Goal: Task Accomplishment & Management: Complete application form

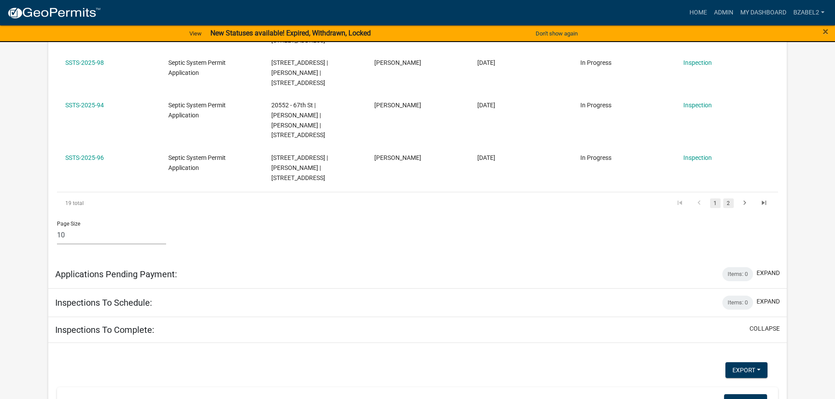
scroll to position [861, 0]
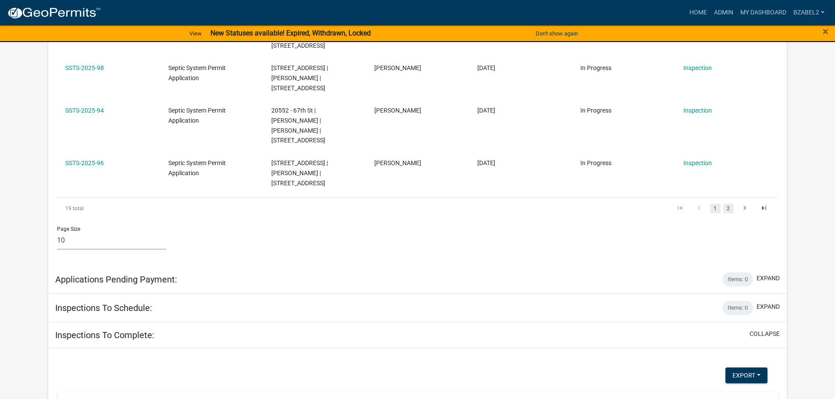
click at [726, 204] on link "2" at bounding box center [728, 209] width 11 height 10
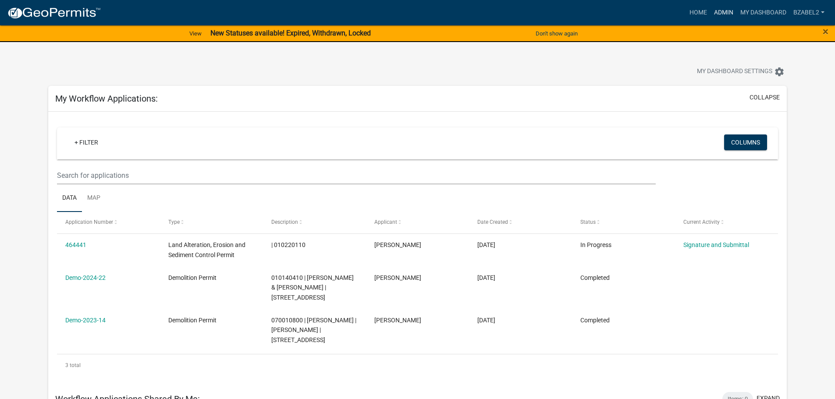
click at [725, 14] on link "Admin" at bounding box center [723, 12] width 26 height 17
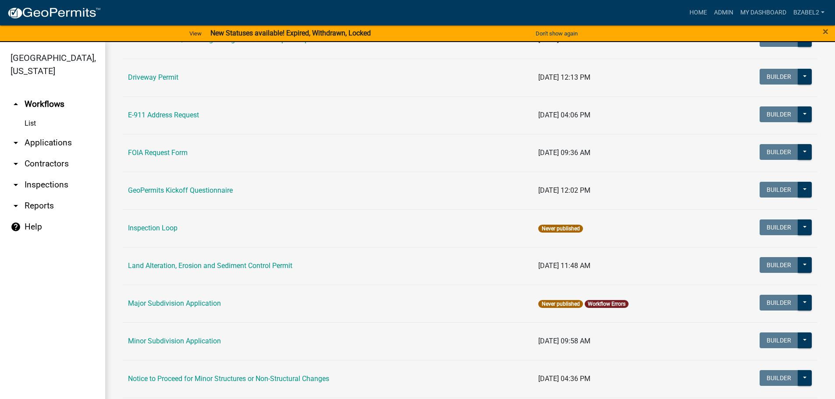
scroll to position [307, 0]
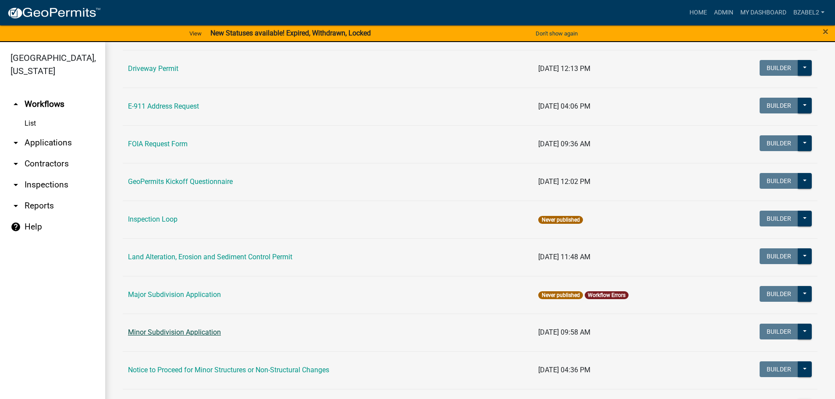
click at [200, 333] on link "Minor Subdivision Application" at bounding box center [174, 332] width 93 height 8
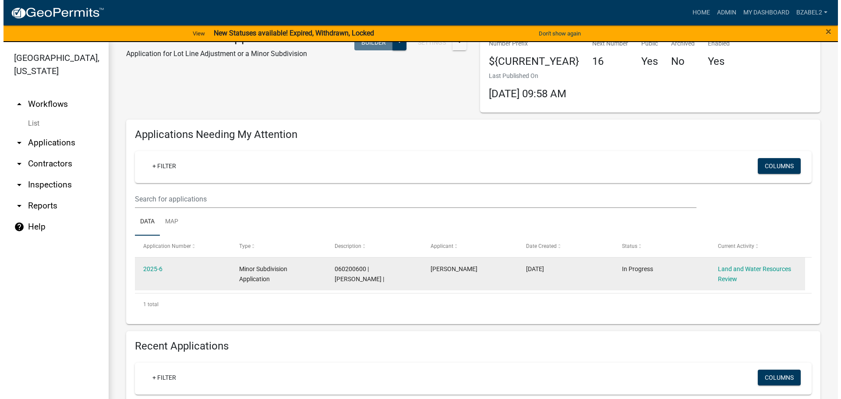
scroll to position [88, 0]
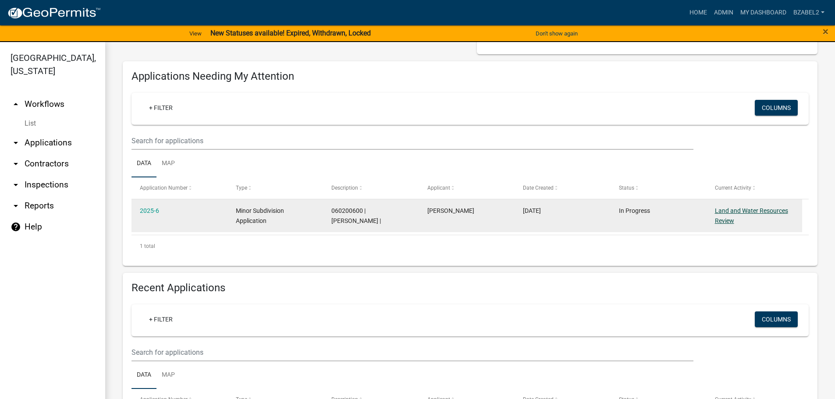
click at [752, 211] on link "Land and Water Resources Review" at bounding box center [751, 215] width 73 height 17
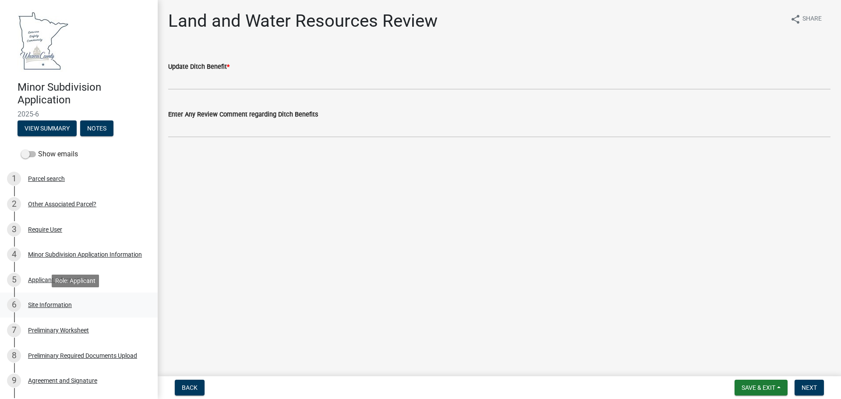
click at [38, 304] on div "Site Information" at bounding box center [50, 305] width 44 height 6
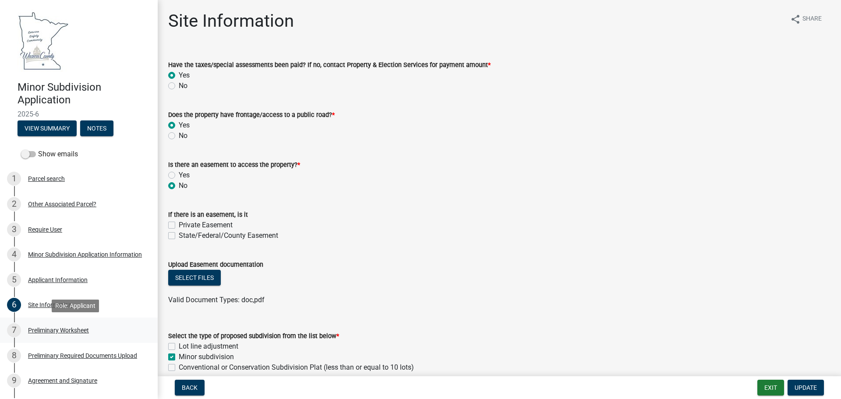
click at [44, 329] on div "Preliminary Worksheet" at bounding box center [58, 330] width 61 height 6
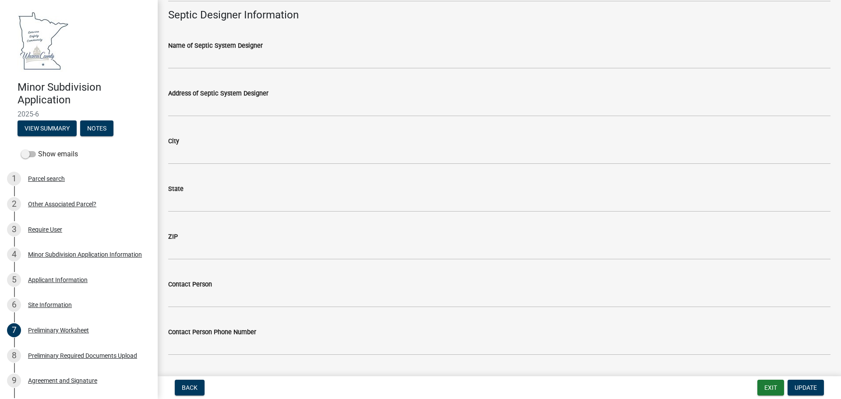
scroll to position [881, 0]
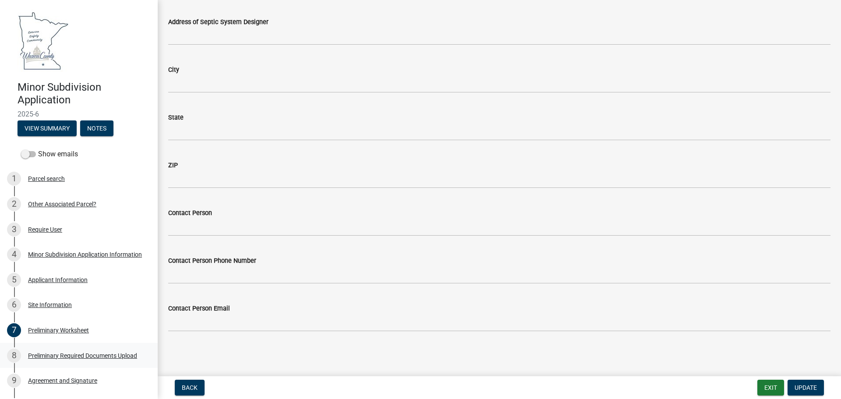
click at [48, 355] on div "Preliminary Required Documents Upload" at bounding box center [82, 356] width 109 height 6
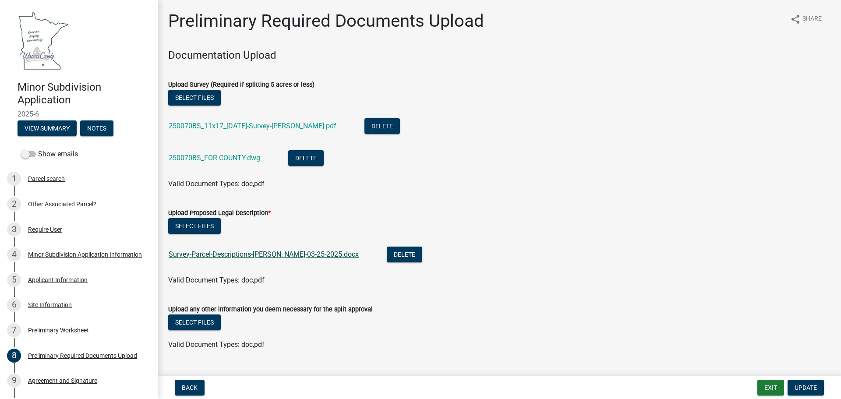
click at [312, 255] on link "Survey-Parcel-Descriptions-[PERSON_NAME]-03-25-2025.docx" at bounding box center [264, 254] width 190 height 8
click at [232, 124] on link "250070BS_11x17_[DATE]-Survey-[PERSON_NAME].pdf" at bounding box center [253, 126] width 168 height 8
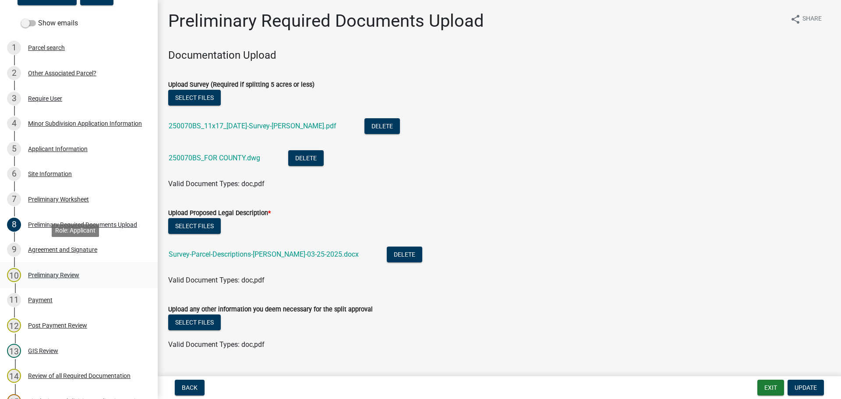
scroll to position [131, 0]
click at [36, 273] on div "Preliminary Review" at bounding box center [53, 275] width 51 height 6
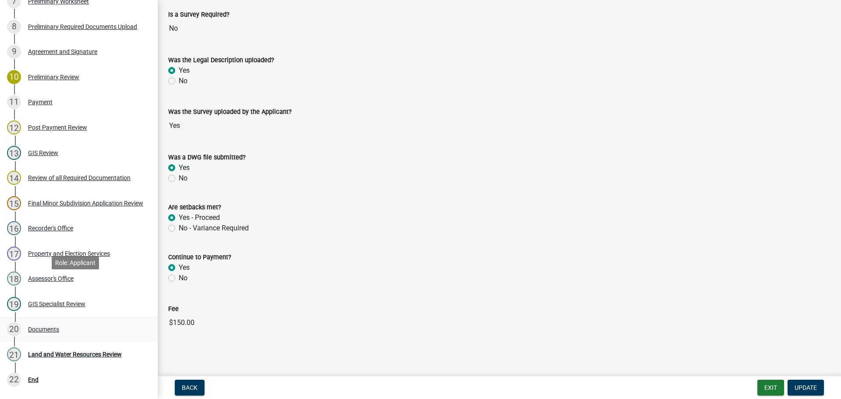
scroll to position [394, 0]
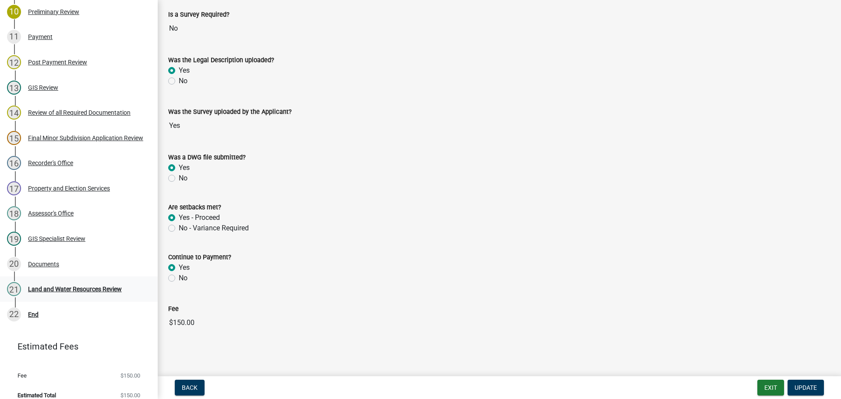
click at [91, 290] on div "Land and Water Resources Review" at bounding box center [75, 289] width 94 height 6
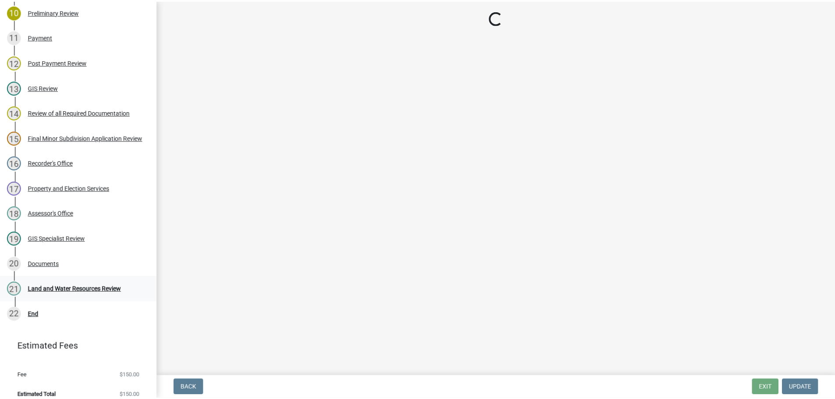
scroll to position [0, 0]
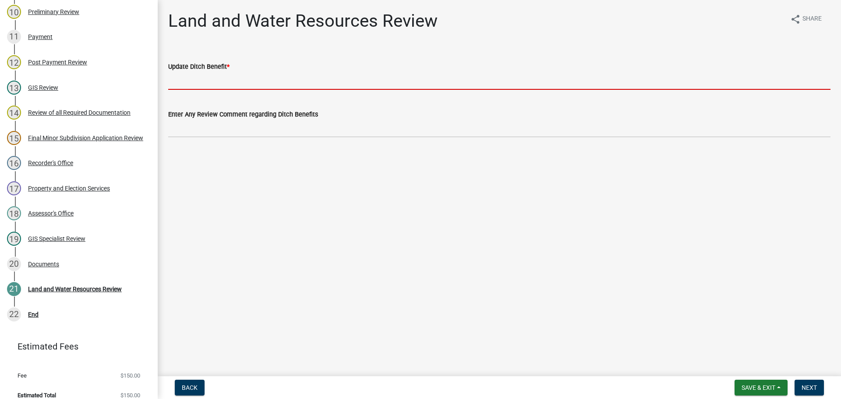
click at [209, 80] on input "Update Ditch Benefit *" at bounding box center [499, 81] width 662 height 18
type input "BZ"
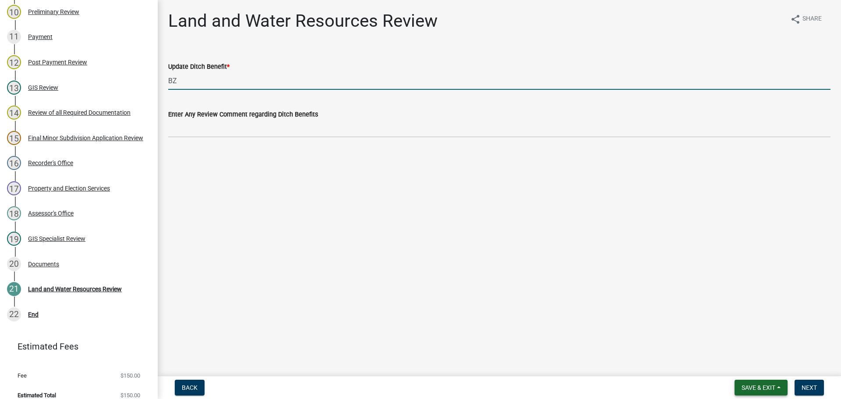
click at [757, 388] on span "Save & Exit" at bounding box center [759, 387] width 34 height 7
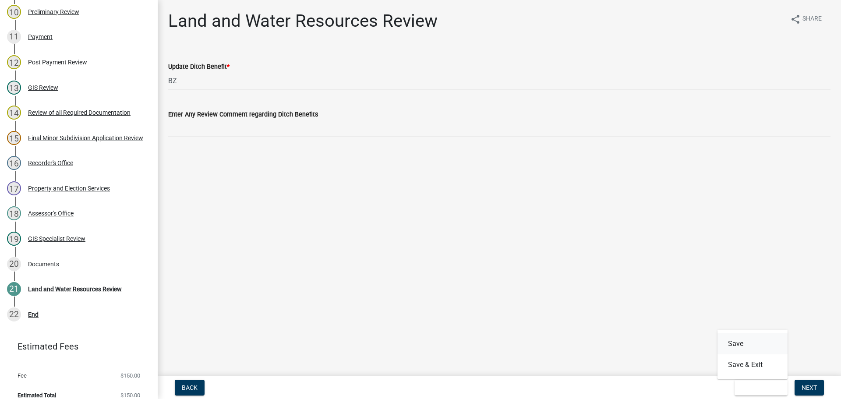
click at [746, 343] on button "Save" at bounding box center [753, 343] width 70 height 21
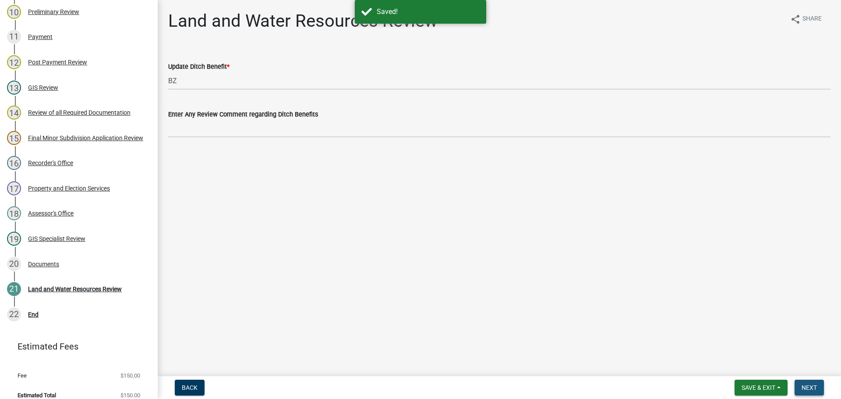
click at [807, 387] on span "Next" at bounding box center [809, 387] width 15 height 7
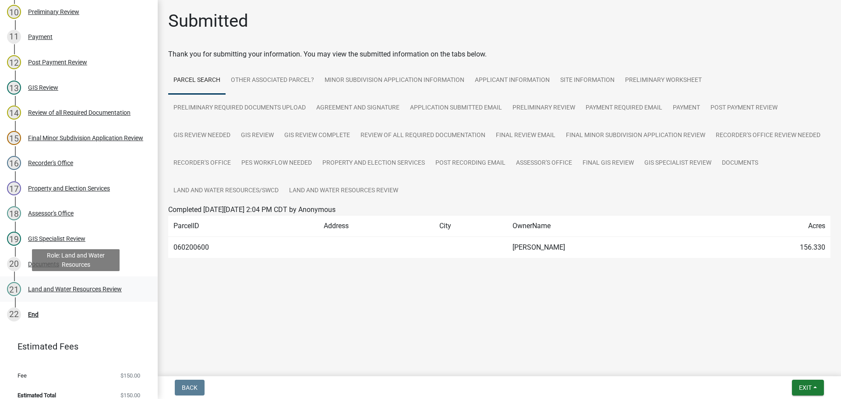
click at [100, 290] on div "Land and Water Resources Review" at bounding box center [75, 289] width 94 height 6
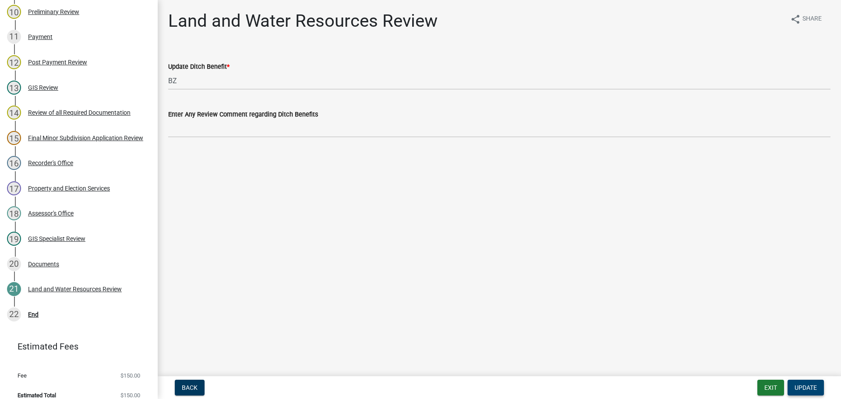
click at [805, 388] on span "Update" at bounding box center [806, 387] width 22 height 7
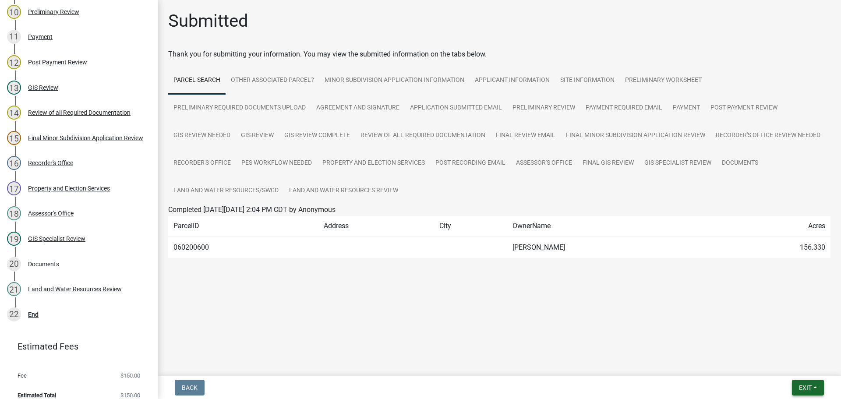
click at [803, 384] on span "Exit" at bounding box center [805, 387] width 13 height 7
click at [792, 364] on button "Save & Exit" at bounding box center [789, 364] width 70 height 21
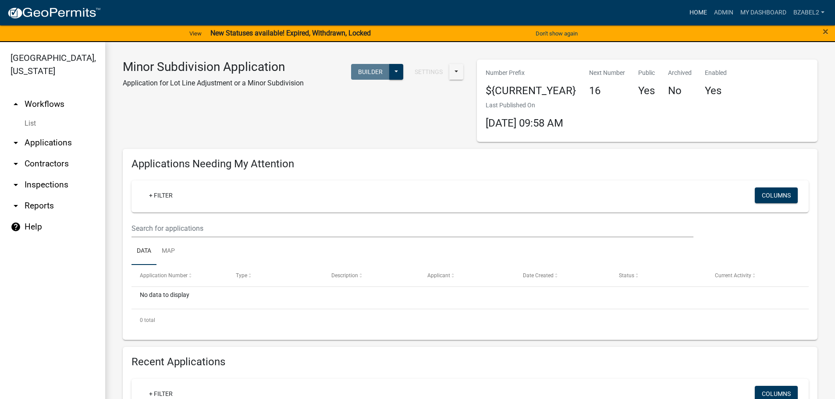
click at [700, 15] on link "Home" at bounding box center [698, 12] width 25 height 17
